Goal: Browse casually: Explore the website without a specific task or goal

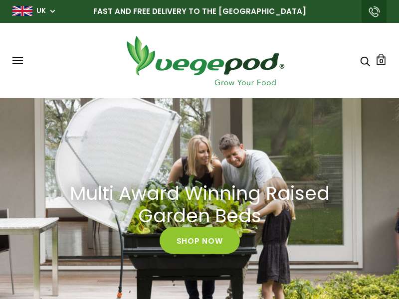
scroll to position [0, 182]
